Goal: Task Accomplishment & Management: Use online tool/utility

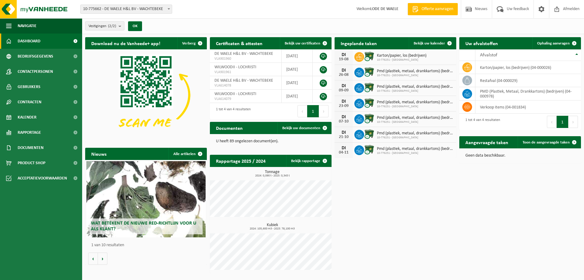
click at [131, 8] on span "10-775662 - DE WAELE H&L BV - WACHTEBEKE" at bounding box center [126, 9] width 91 height 9
select select "24074"
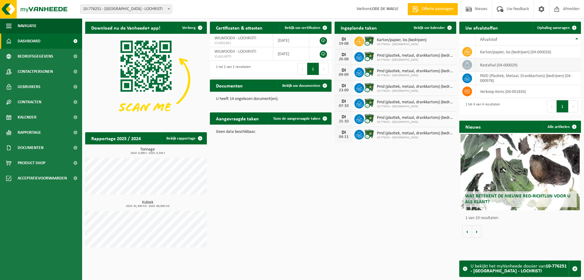
click at [500, 66] on td "restafval (04-000029)" at bounding box center [529, 64] width 106 height 13
click at [465, 64] on icon at bounding box center [468, 65] width 6 height 6
click at [574, 27] on span at bounding box center [575, 28] width 12 height 12
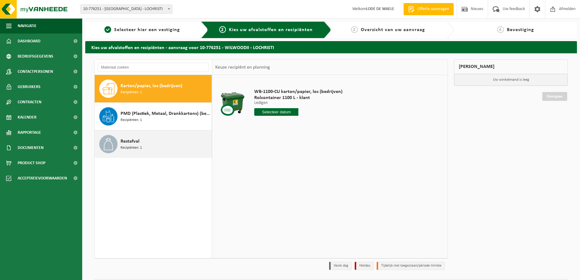
click at [126, 142] on span "Restafval" at bounding box center [130, 141] width 19 height 7
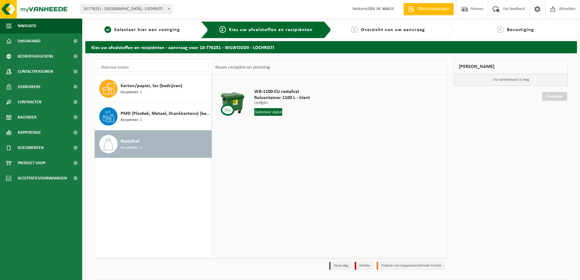
click at [265, 108] on input "text" at bounding box center [268, 112] width 28 height 8
click at [291, 177] on div "21" at bounding box center [292, 176] width 11 height 10
type input "Van 2025-08-21"
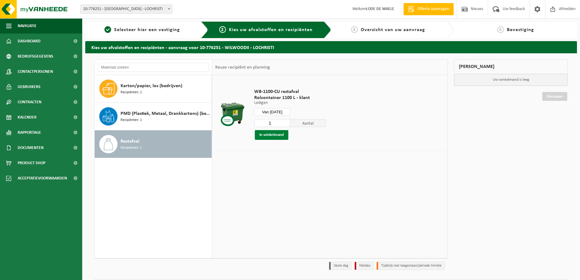
click at [281, 137] on button "In winkelmand" at bounding box center [271, 135] width 33 height 10
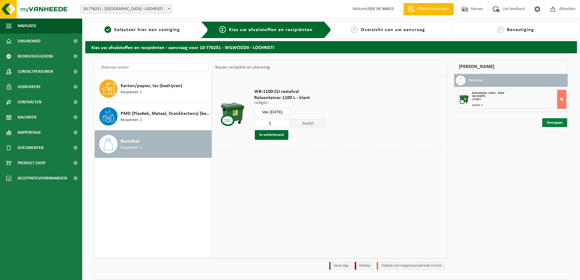
click at [558, 123] on link "Doorgaan" at bounding box center [554, 122] width 25 height 9
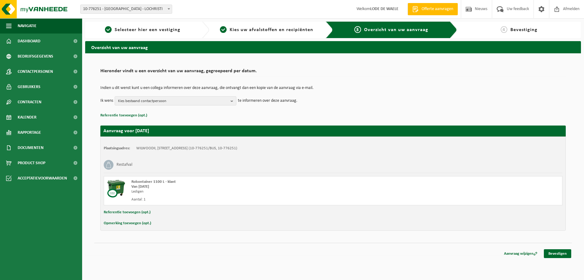
click at [560, 247] on div "Aanvraag wijzigen Bevestigen" at bounding box center [333, 246] width 478 height 6
click at [559, 253] on link "Bevestigen" at bounding box center [557, 253] width 27 height 9
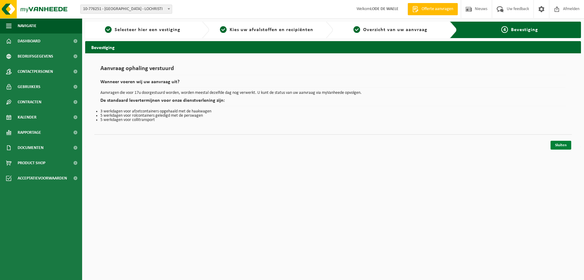
click at [563, 145] on link "Sluiten" at bounding box center [561, 145] width 21 height 9
